Goal: Information Seeking & Learning: Learn about a topic

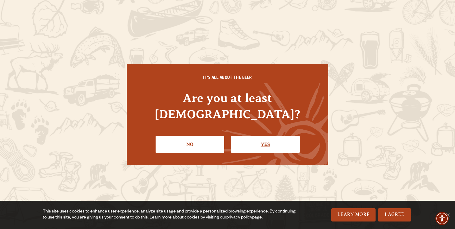
click at [250, 136] on link "Yes" at bounding box center [265, 144] width 69 height 17
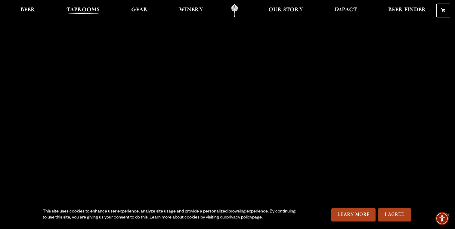
click at [82, 11] on span "Taprooms" at bounding box center [82, 10] width 33 height 5
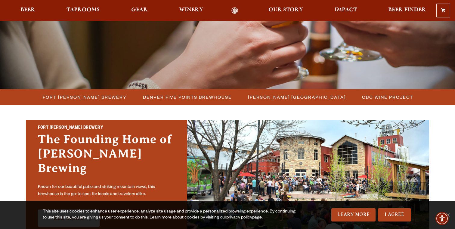
scroll to position [110, 0]
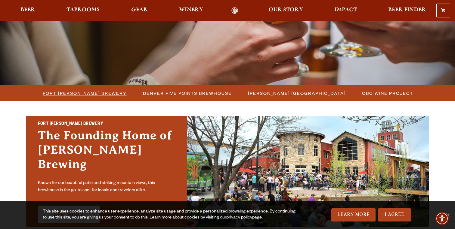
click at [105, 90] on span "Fort [PERSON_NAME] Brewery" at bounding box center [85, 93] width 84 height 9
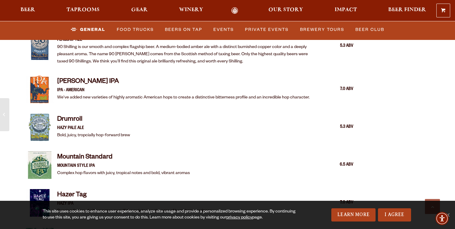
scroll to position [772, 0]
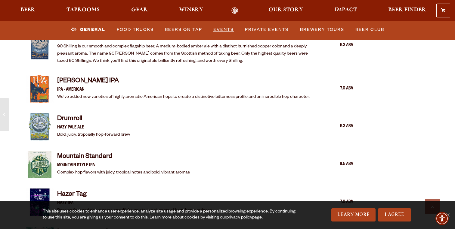
click at [225, 30] on link "Events" at bounding box center [223, 30] width 25 height 14
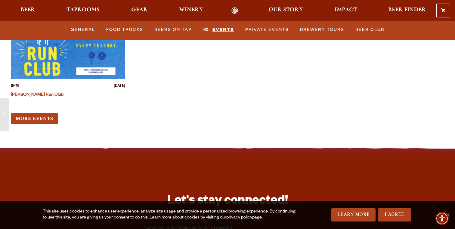
scroll to position [2404, 0]
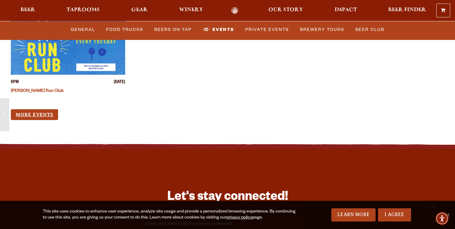
click at [46, 109] on link "More Events" at bounding box center [34, 114] width 47 height 11
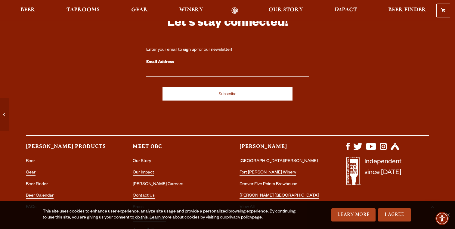
scroll to position [2580, 0]
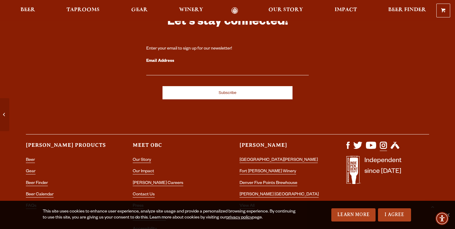
click at [382, 142] on img "Visit us on Instagram" at bounding box center [382, 145] width 7 height 7
